Goal: Complete application form

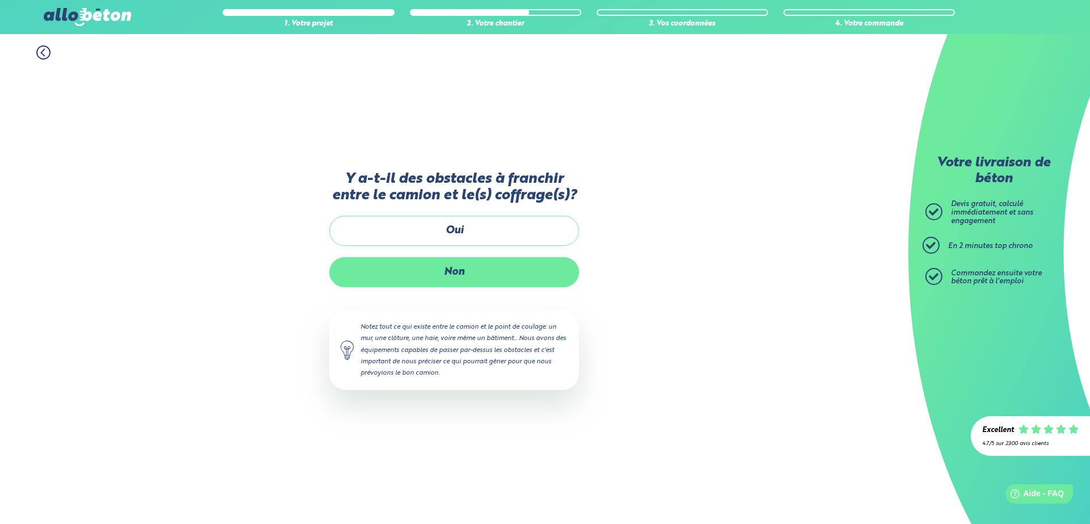
click at [469, 273] on label "Non" at bounding box center [454, 272] width 250 height 30
click at [0, 0] on input "Non" at bounding box center [0, 0] width 0 height 0
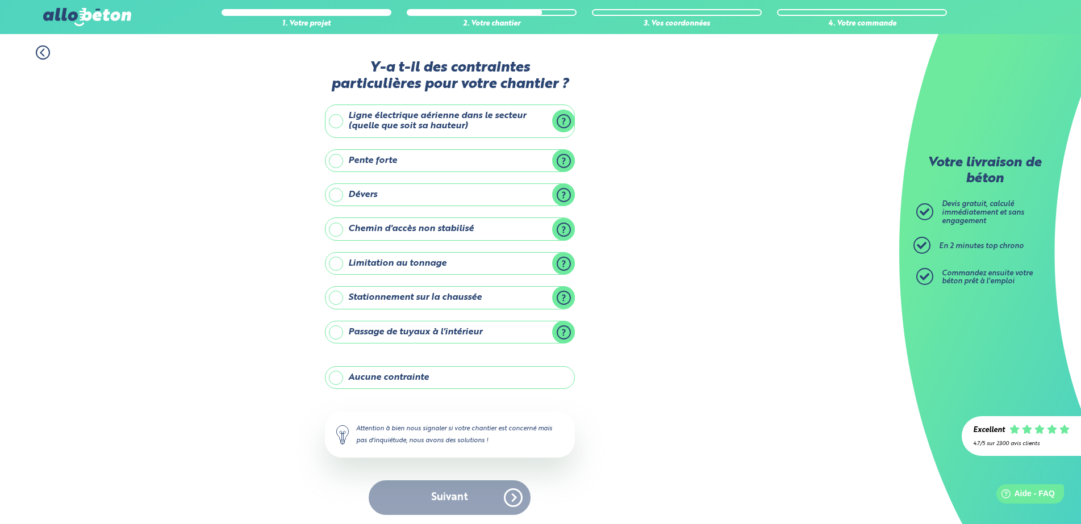
click at [338, 160] on label "Pente forte" at bounding box center [450, 160] width 250 height 23
click at [0, 0] on input "Pente forte" at bounding box center [0, 0] width 0 height 0
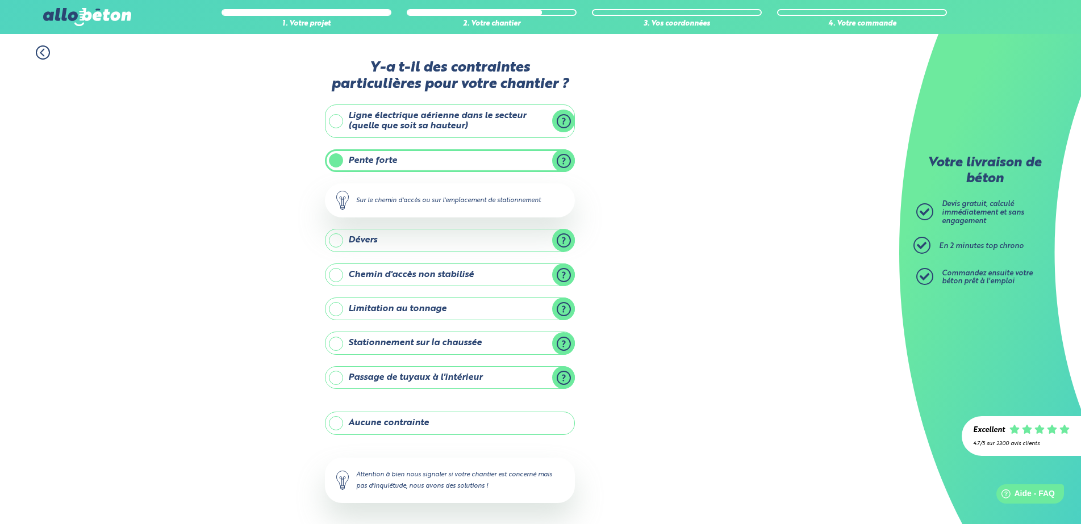
click at [491, 162] on label "Pente forte" at bounding box center [450, 160] width 250 height 23
click at [0, 0] on input "Pente forte" at bounding box center [0, 0] width 0 height 0
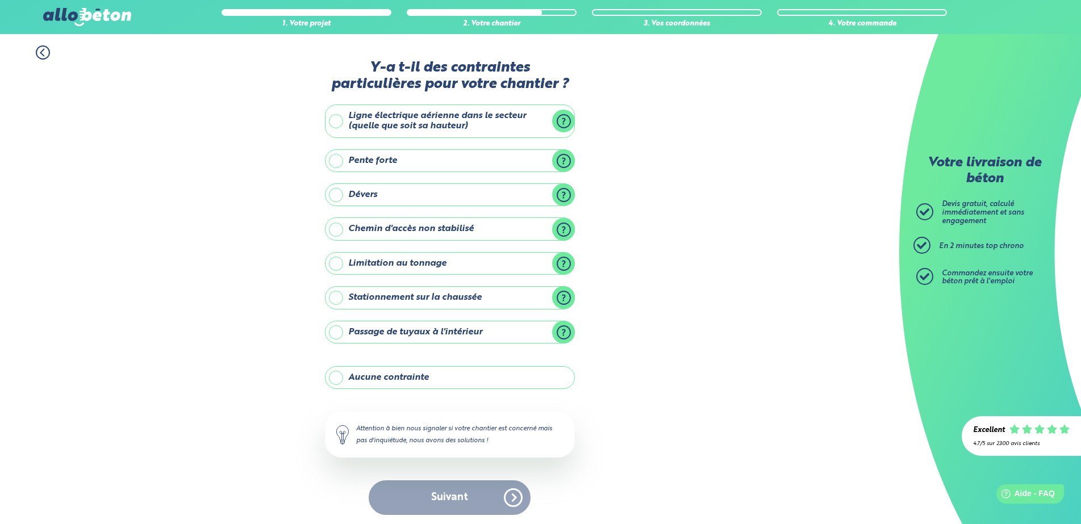
click at [341, 381] on label "Aucune contrainte" at bounding box center [450, 377] width 250 height 23
click at [0, 0] on input "Aucune contrainte" at bounding box center [0, 0] width 0 height 0
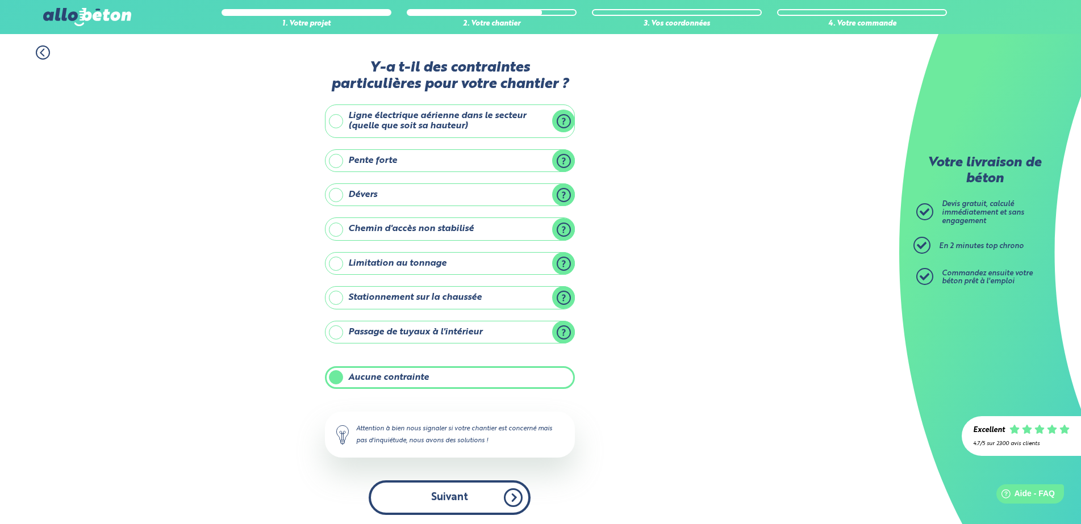
click at [448, 495] on button "Suivant" at bounding box center [450, 497] width 162 height 35
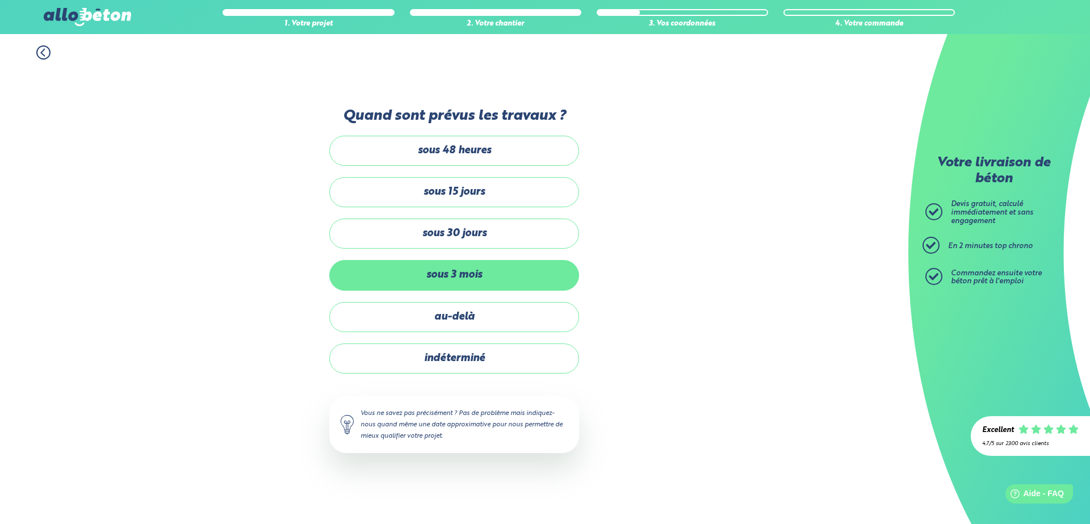
click at [481, 274] on label "sous 3 mois" at bounding box center [454, 275] width 250 height 30
click at [0, 0] on input "sous 3 mois" at bounding box center [0, 0] width 0 height 0
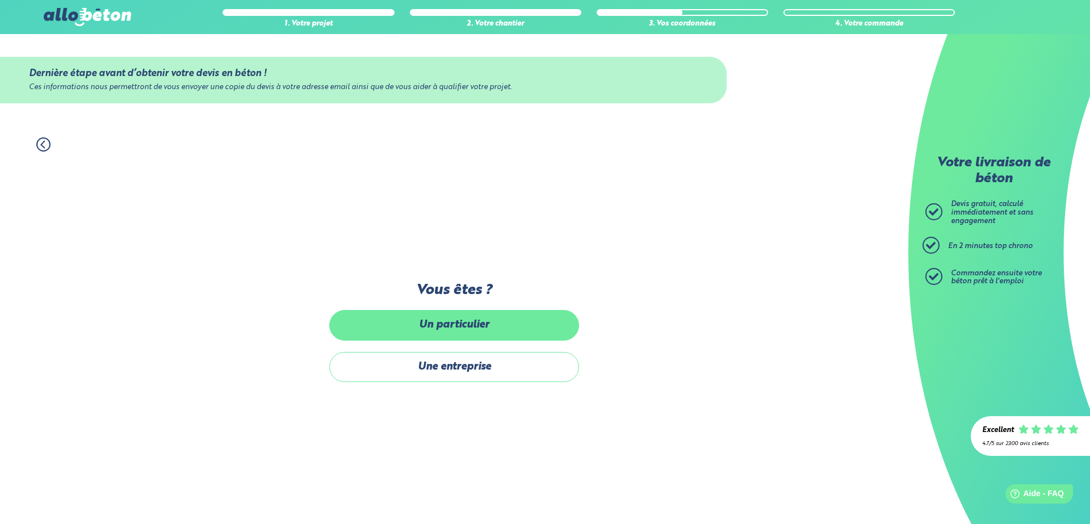
click at [475, 324] on label "Un particulier" at bounding box center [454, 325] width 250 height 30
click at [0, 0] on input "Un particulier" at bounding box center [0, 0] width 0 height 0
